Goal: Information Seeking & Learning: Learn about a topic

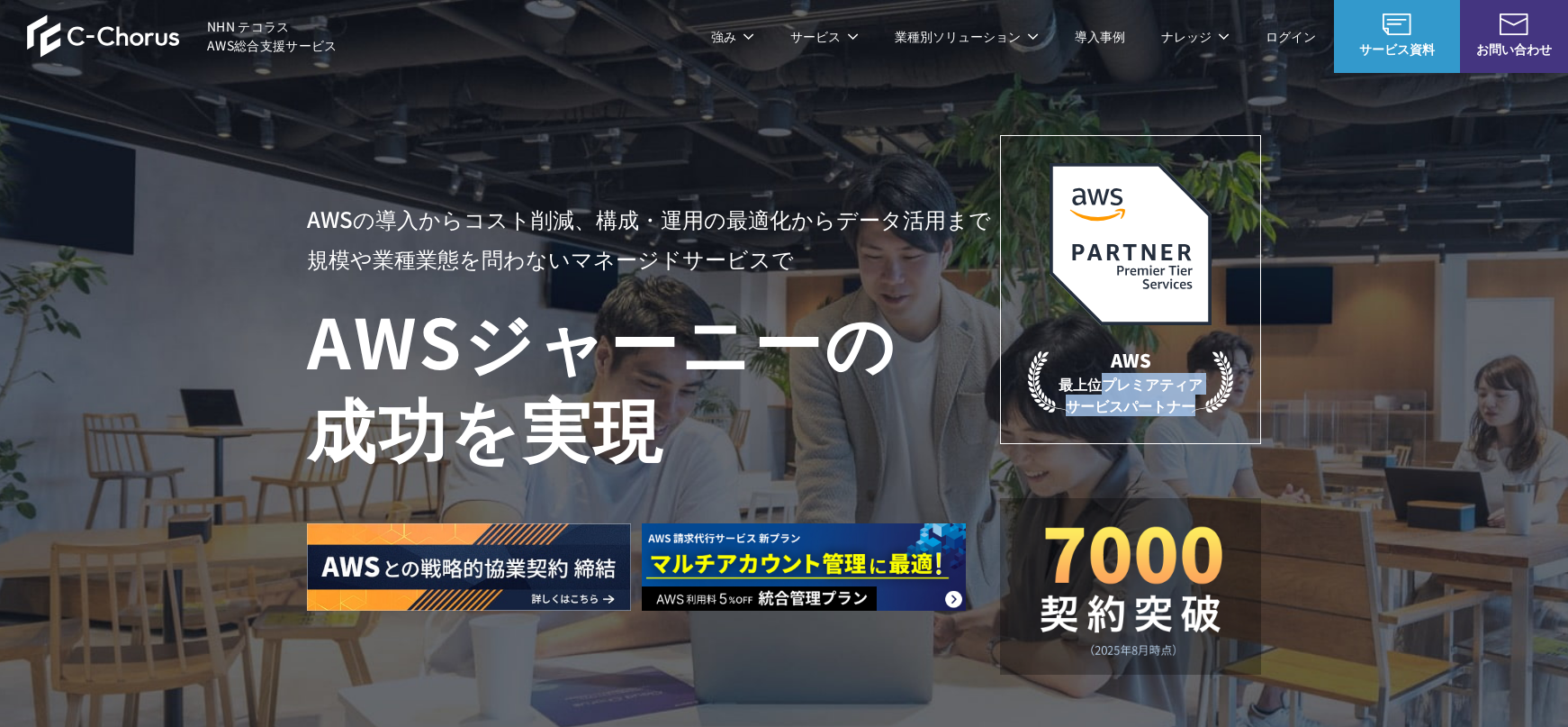
drag, startPoint x: 1104, startPoint y: 388, endPoint x: 1189, endPoint y: 400, distance: 85.8
click at [1189, 400] on p "AWS 最上位プレミアティア サービスパートナー" at bounding box center [1129, 382] width 205 height 69
copy p "プレミアティア サービスパートナー"
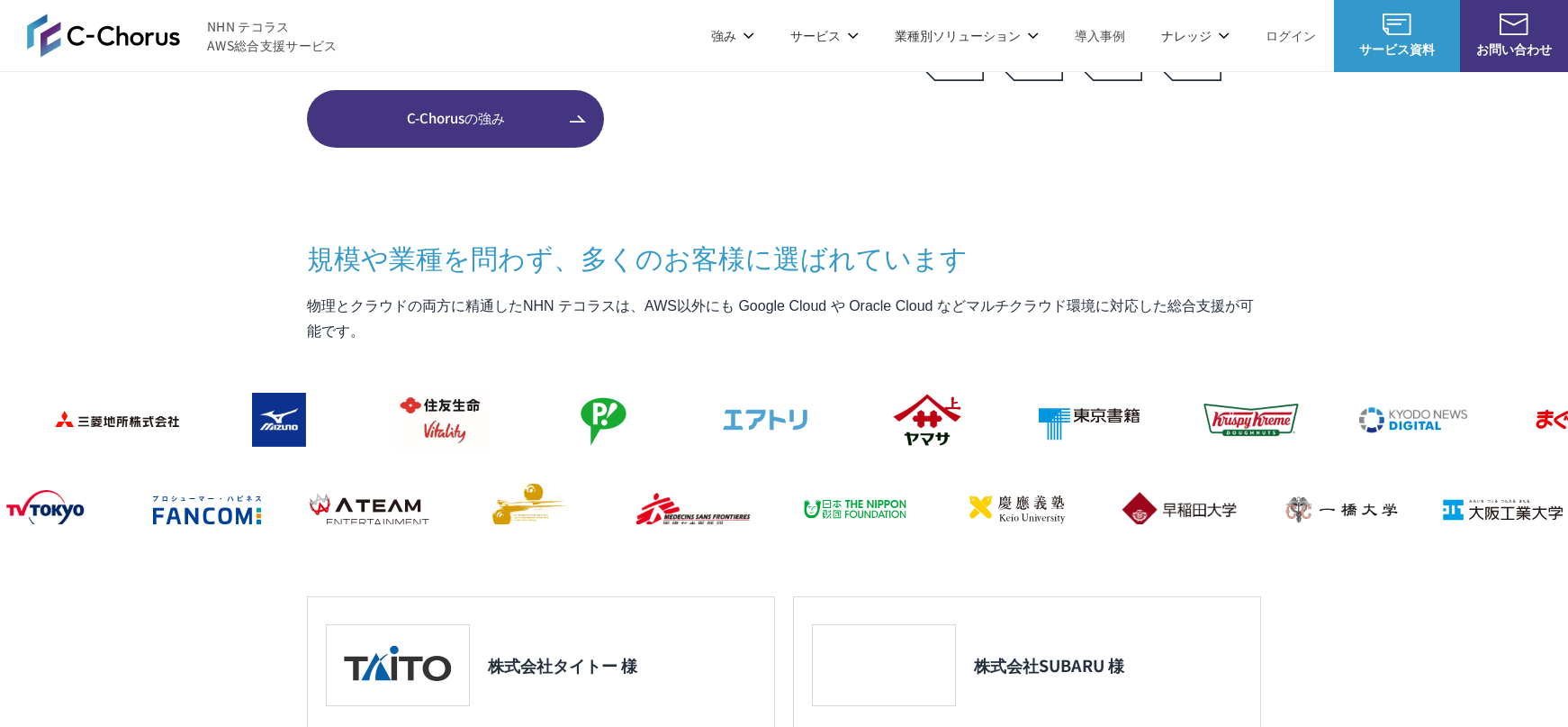
scroll to position [1531, 0]
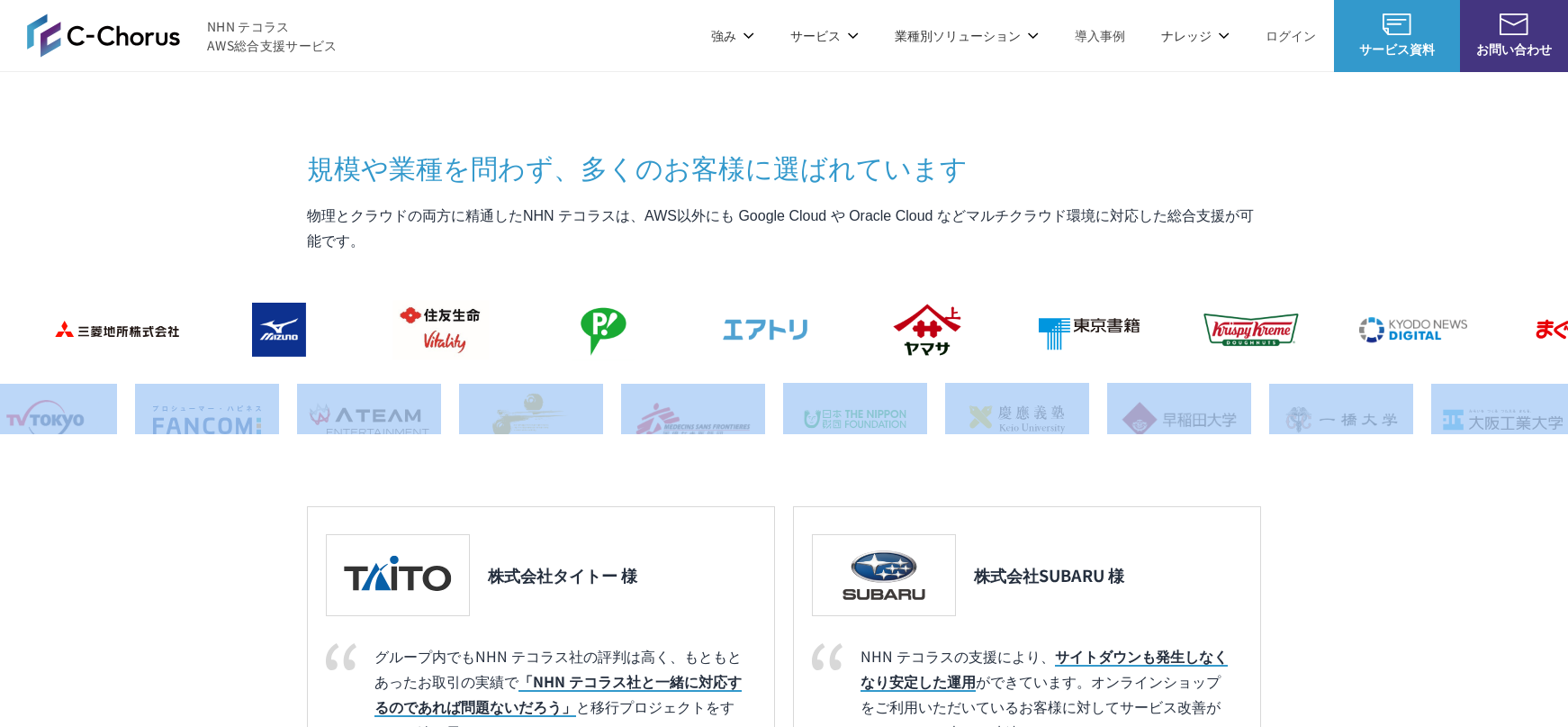
drag, startPoint x: 1267, startPoint y: 370, endPoint x: 350, endPoint y: 370, distance: 917.0
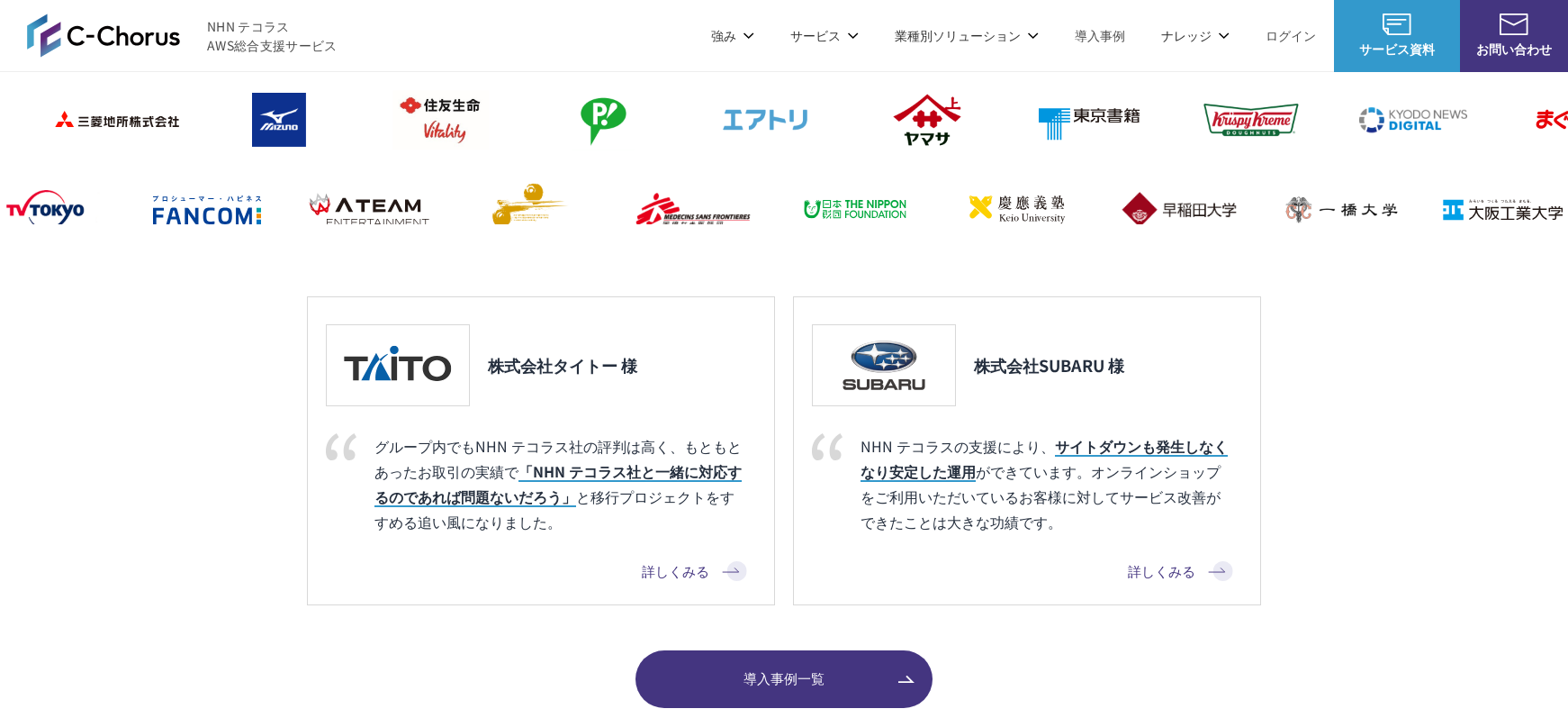
scroll to position [1621, 0]
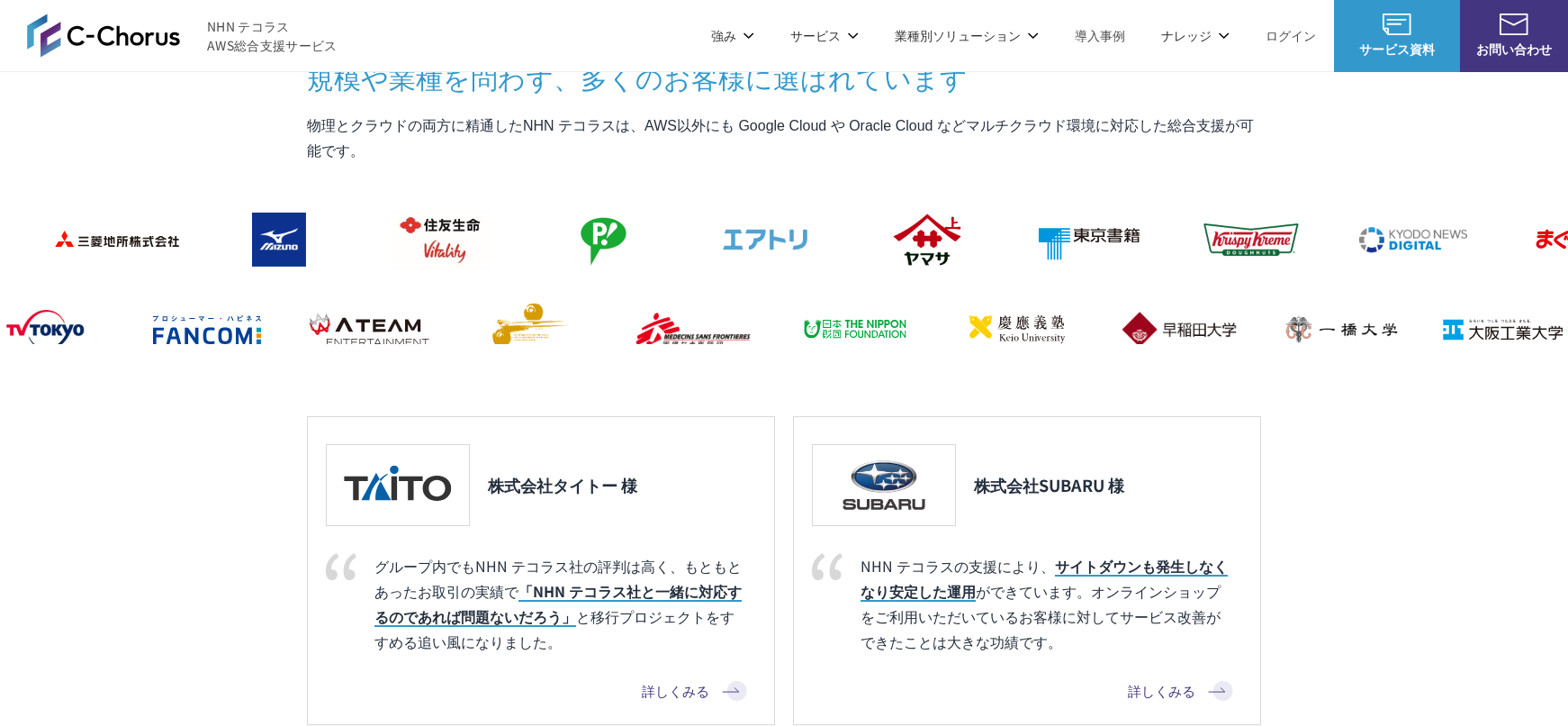
click at [1397, 555] on section "C-Chorusとは AWSの素晴らしさはそのままに コスト削減と利便性向上という付加価値を AWSを安く安心して活用できるAWS請求代行サービスや、 経験豊…" at bounding box center [784, 173] width 1568 height 1309
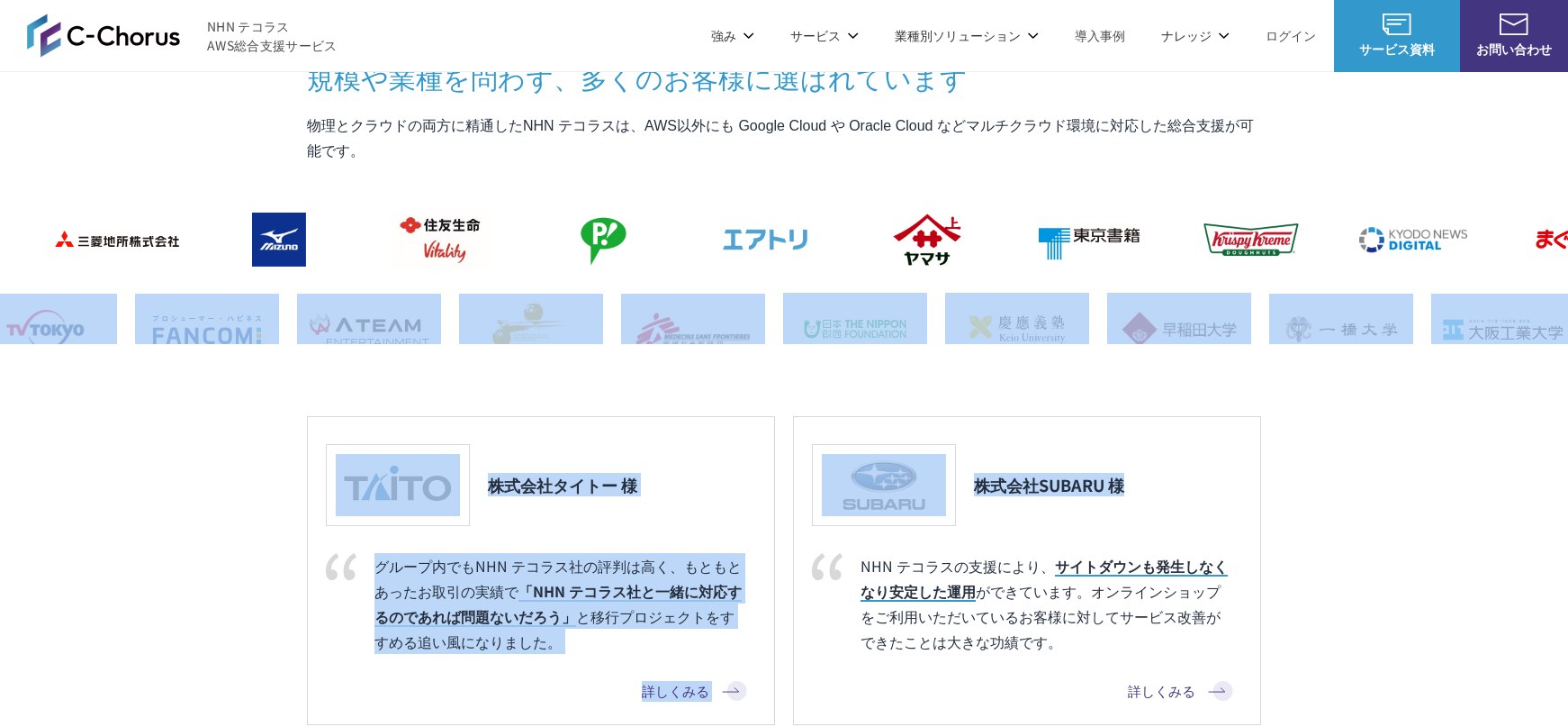
drag, startPoint x: 1238, startPoint y: 395, endPoint x: 1266, endPoint y: 258, distance: 139.8
click at [1261, 221] on div "規模や業種を問わず、 多くのお客様に選ばれています 物理とクラウドの両方に精通したNHN テコラスは、AWS以外にも Google Cloud や Oracl…" at bounding box center [784, 443] width 954 height 769
click at [1357, 397] on section "C-Chorusとは AWSの素晴らしさはそのままに コスト削減と利便性向上という付加価値を AWSを安く安心して活用できるAWS請求代行サービスや、 経験豊…" at bounding box center [784, 173] width 1568 height 1309
drag, startPoint x: 1543, startPoint y: 388, endPoint x: 1291, endPoint y: 236, distance: 294.3
click at [1291, 236] on section "C-Chorusとは AWSの素晴らしさはそのままに コスト削減と利便性向上という付加価値を AWSを安く安心して活用できるAWS請求代行サービスや、 経験豊…" at bounding box center [784, 173] width 1568 height 1309
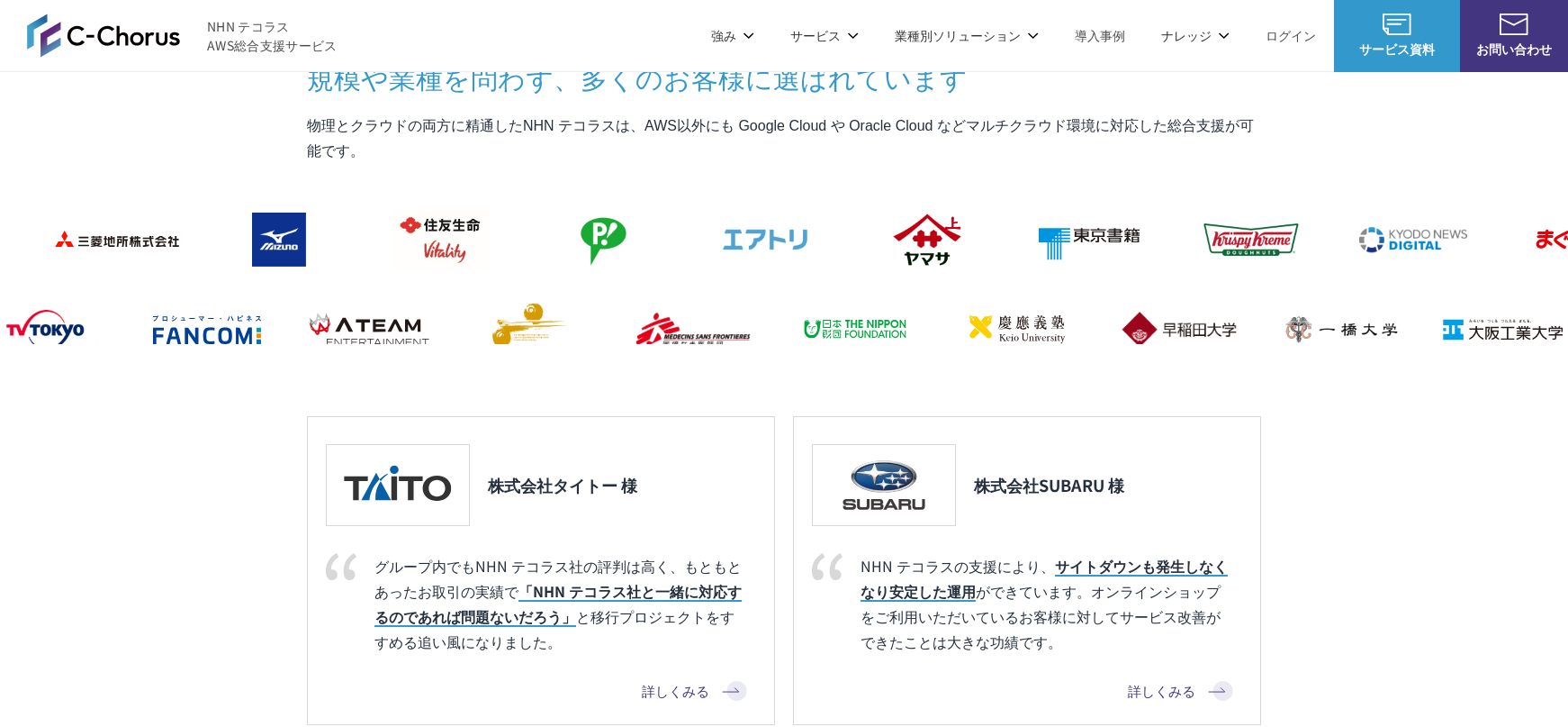
click at [1351, 160] on section "C-Chorusとは AWSの素晴らしさはそのままに コスト削減と利便性向上という付加価値を AWSを安く安心して活用できるAWS請求代行サービスや、 経験豊…" at bounding box center [784, 173] width 1568 height 1309
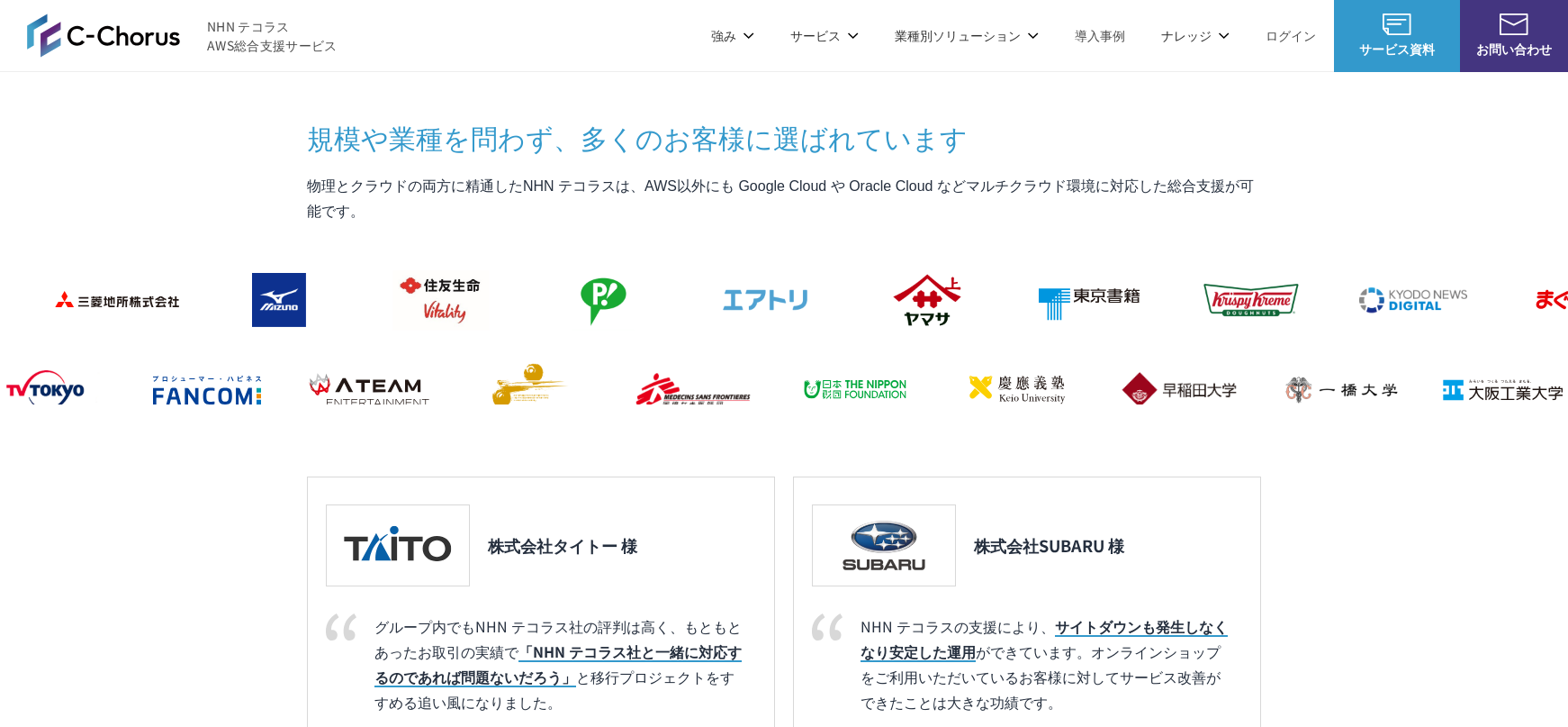
scroll to position [1531, 0]
